Goal: Task Accomplishment & Management: Manage account settings

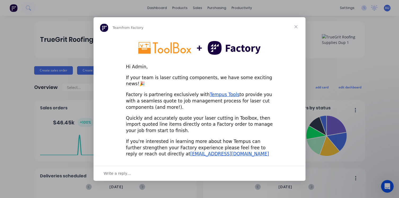
click at [294, 28] on span "Close" at bounding box center [295, 26] width 19 height 19
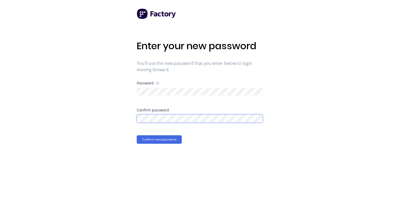
click at [137, 135] on button "Confirm new password" at bounding box center [159, 139] width 45 height 8
